Goal: Information Seeking & Learning: Find specific fact

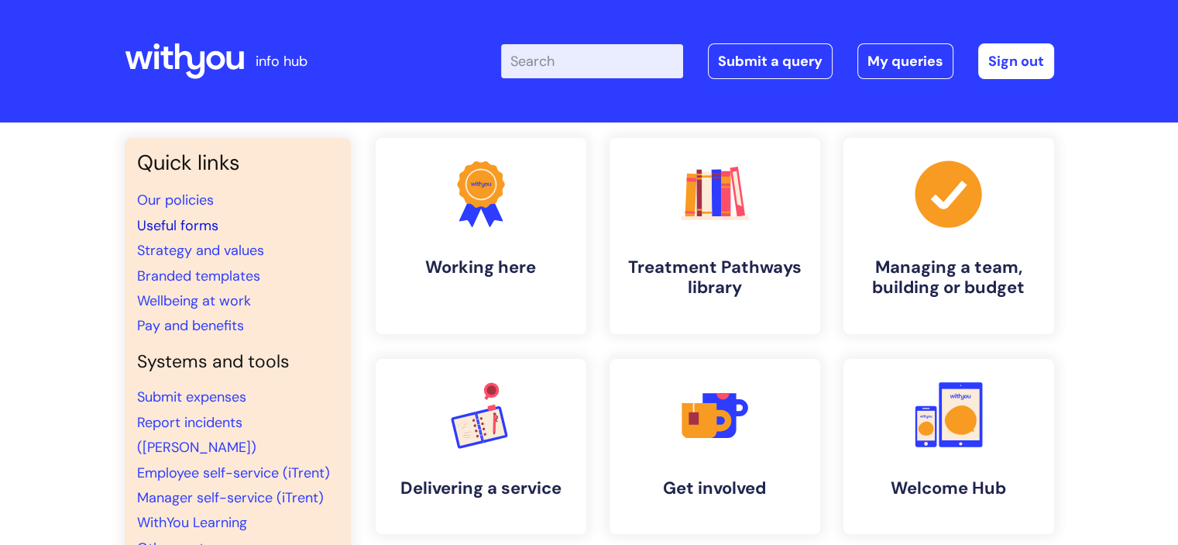
click at [201, 223] on link "Useful forms" at bounding box center [177, 225] width 81 height 19
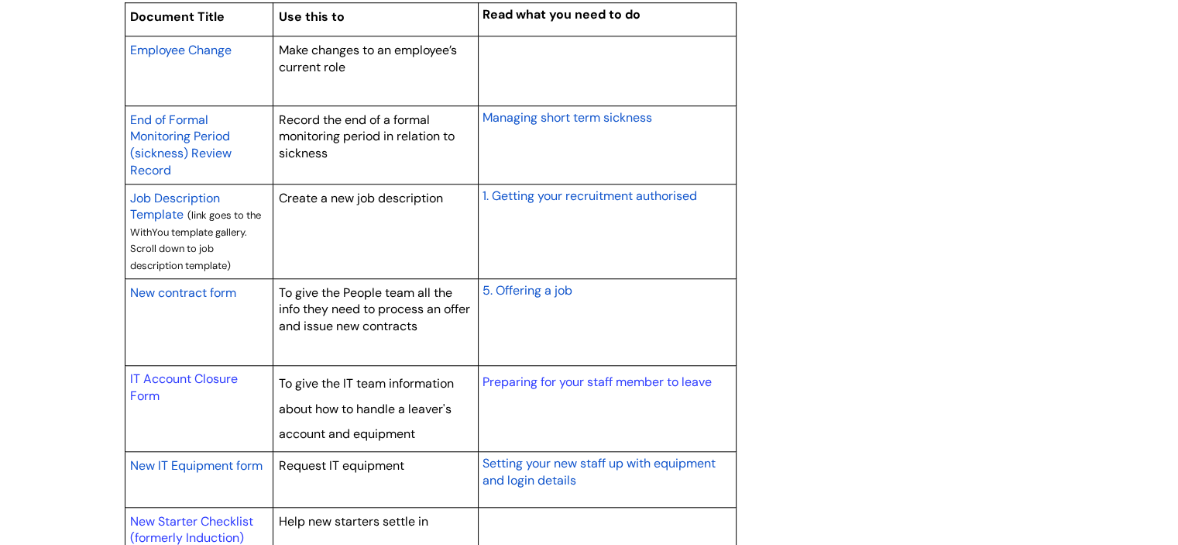
scroll to position [1317, 0]
click at [592, 196] on span "1. Getting your recruitment authorised" at bounding box center [589, 195] width 215 height 16
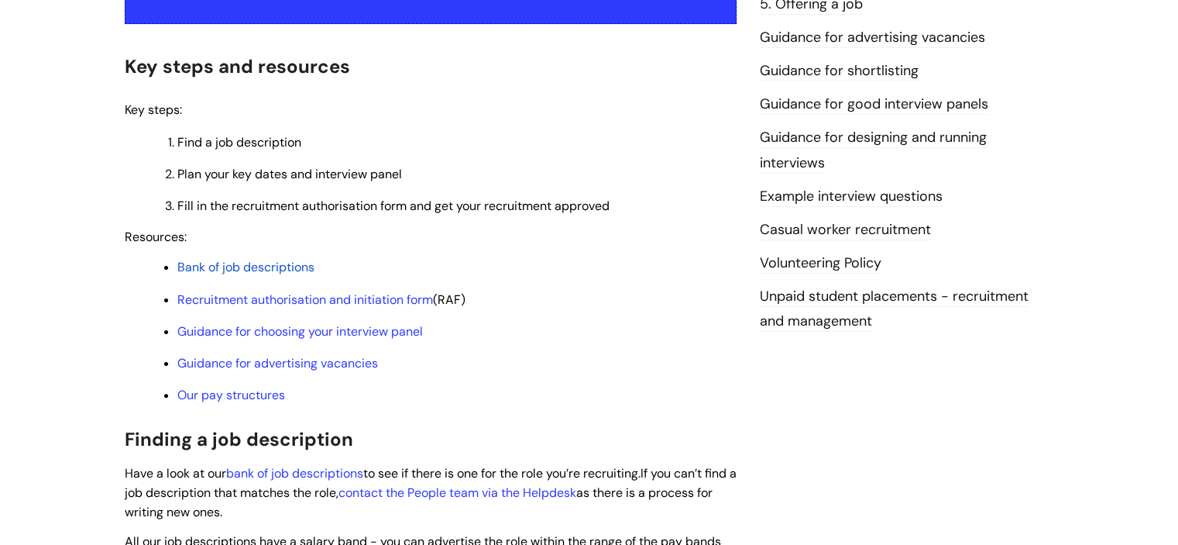
scroll to position [387, 0]
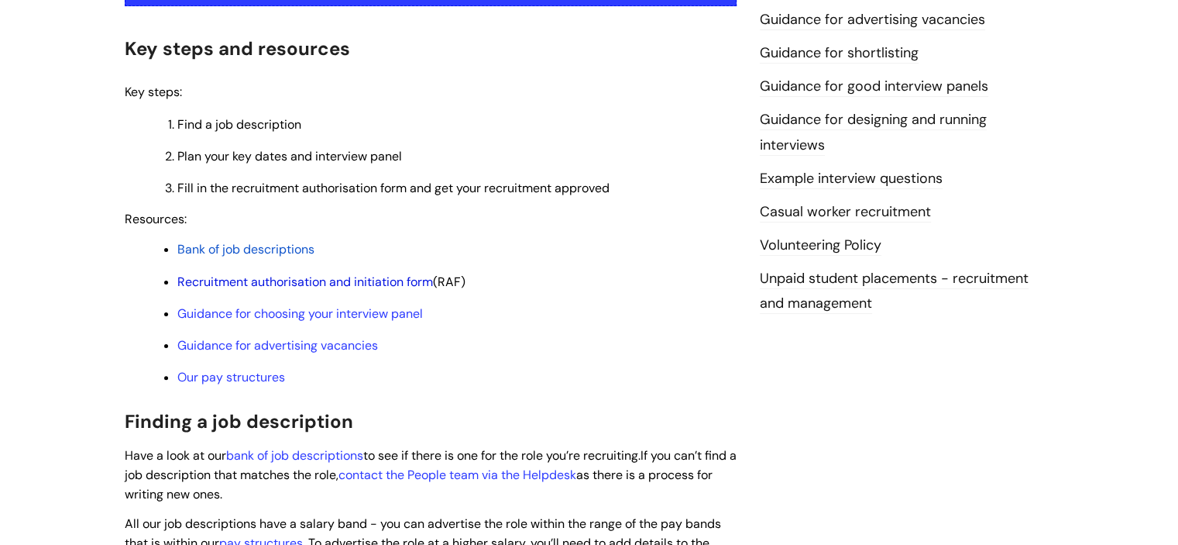
click at [378, 282] on link "Recruitment authorisation and initiation form" at bounding box center [305, 281] width 256 height 16
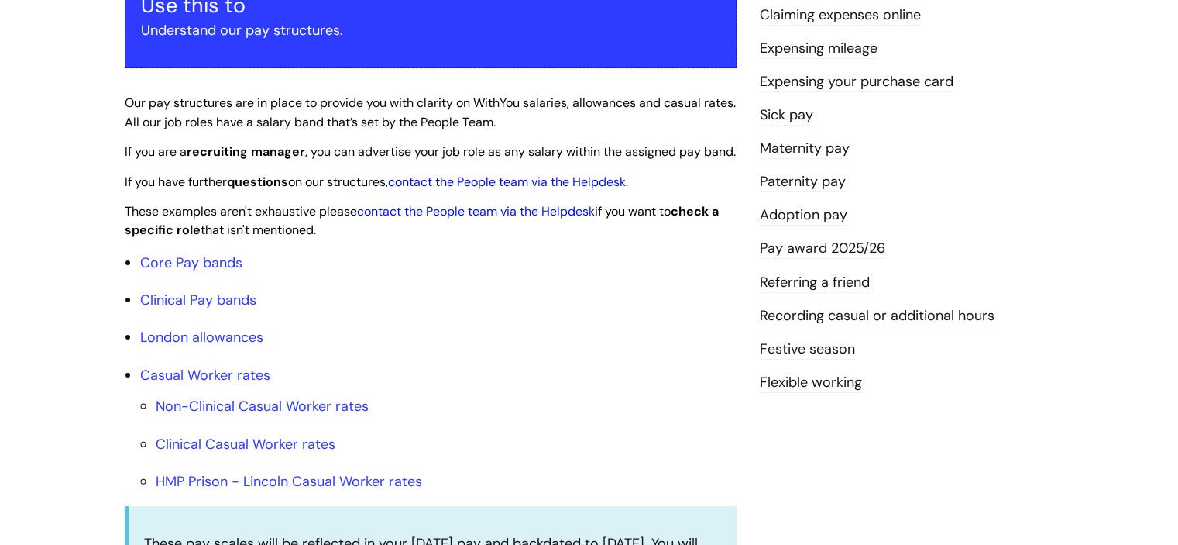
scroll to position [387, 0]
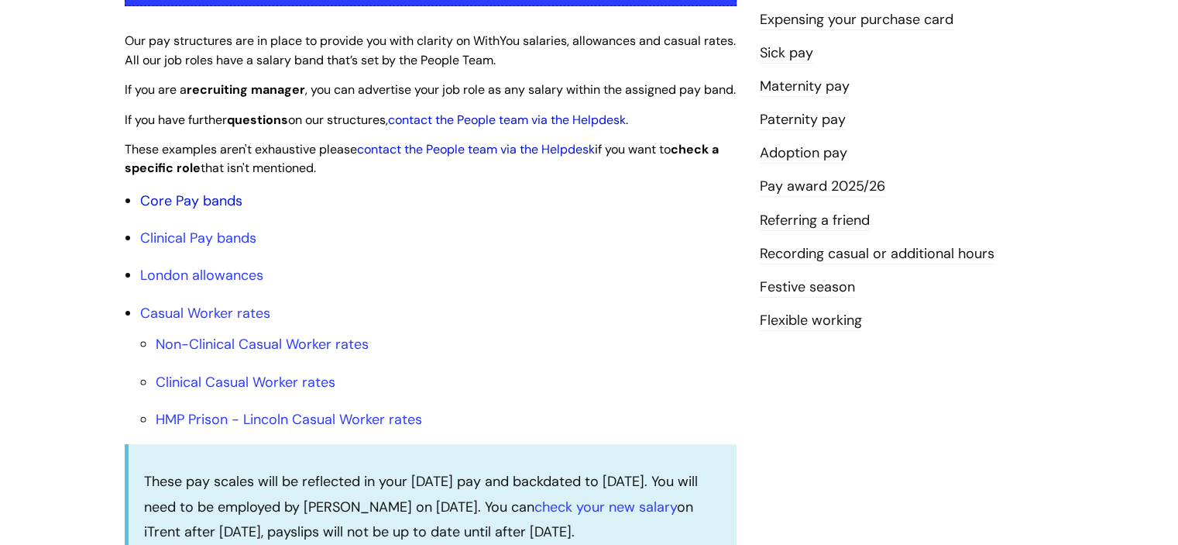
click at [220, 210] on link "Core Pay bands" at bounding box center [191, 200] width 102 height 19
click at [194, 210] on link "Core Pay bands" at bounding box center [191, 200] width 102 height 19
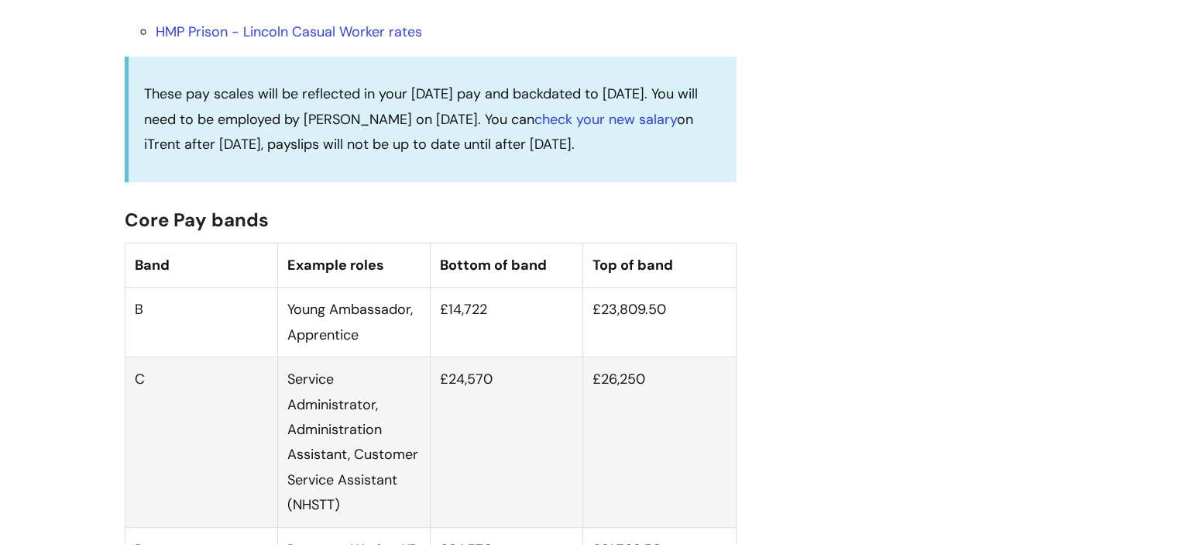
scroll to position [852, 0]
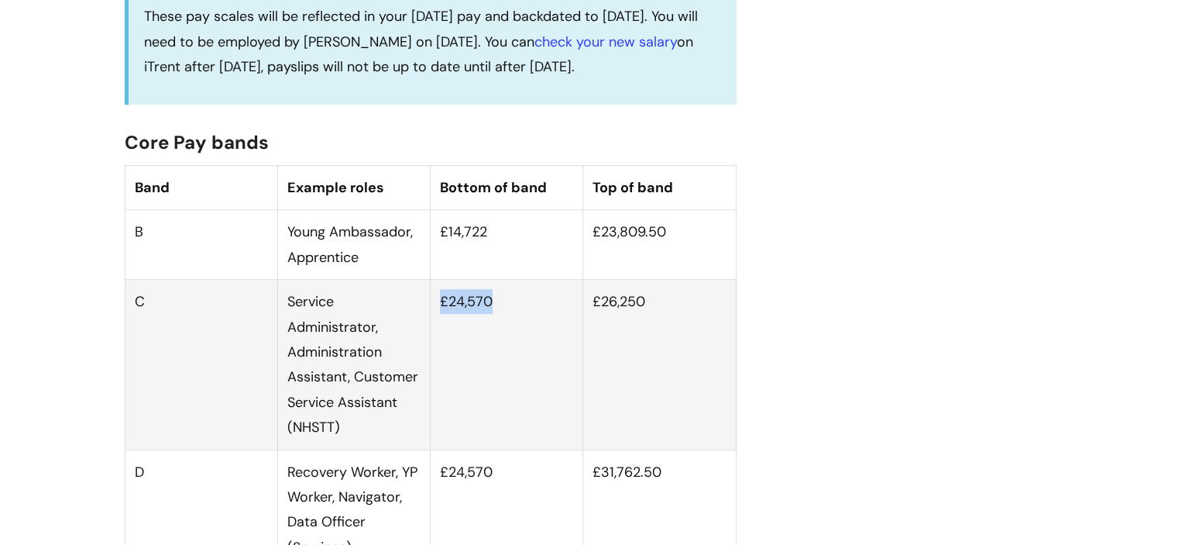
drag, startPoint x: 442, startPoint y: 322, endPoint x: 497, endPoint y: 322, distance: 55.0
click at [497, 322] on td "£24,570" at bounding box center [507, 365] width 153 height 170
drag, startPoint x: 593, startPoint y: 318, endPoint x: 647, endPoint y: 317, distance: 53.5
click at [647, 317] on td "£26,250" at bounding box center [659, 365] width 153 height 170
copy td "£26,250"
